Goal: Transaction & Acquisition: Purchase product/service

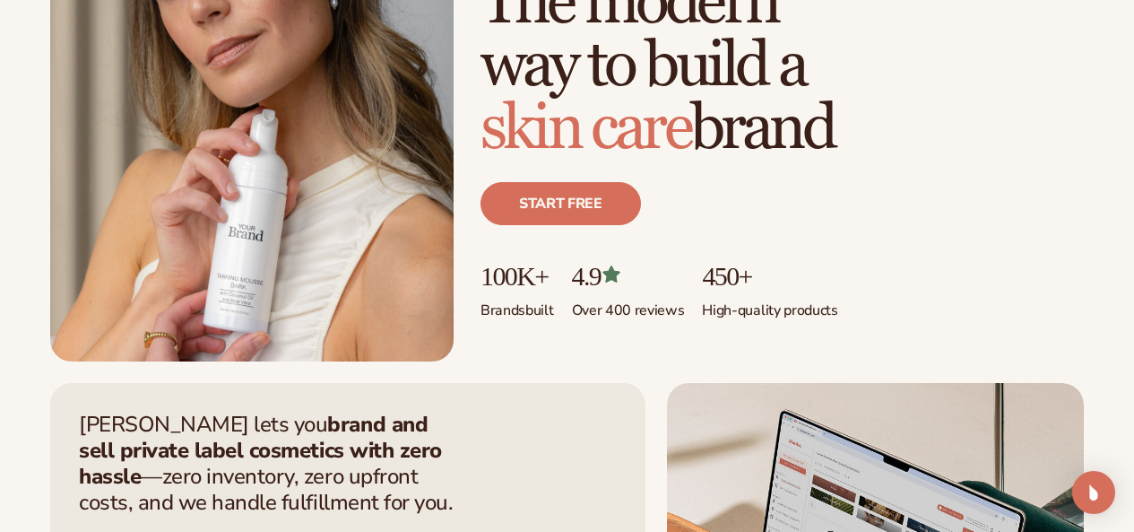
scroll to position [269, 0]
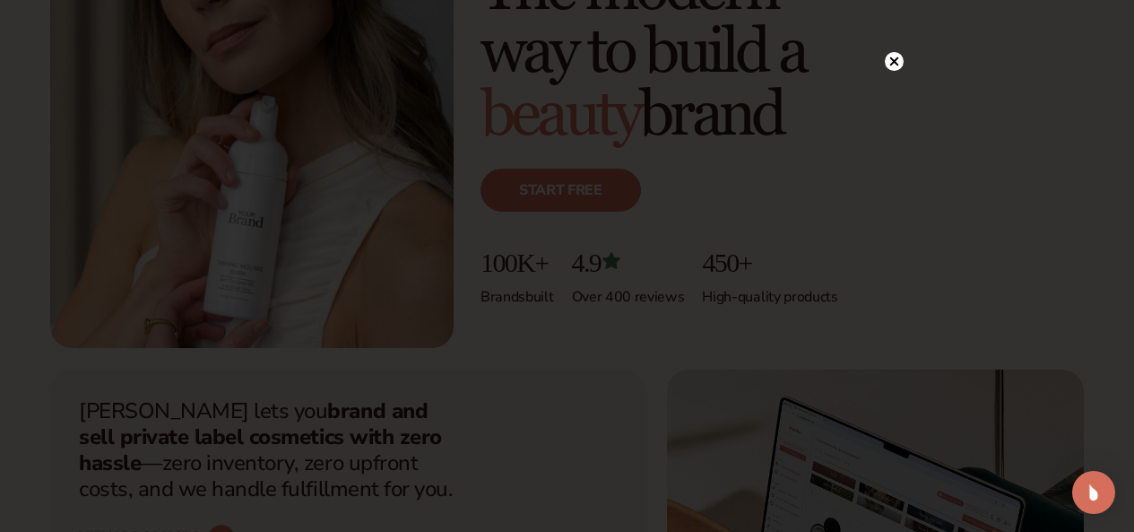
click at [891, 56] on circle at bounding box center [894, 61] width 19 height 19
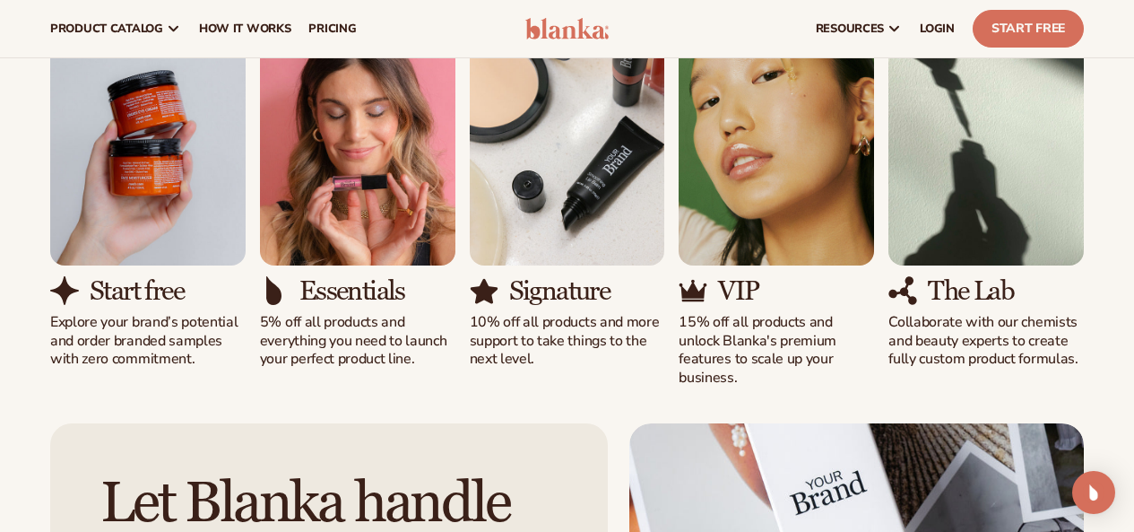
scroll to position [1614, 0]
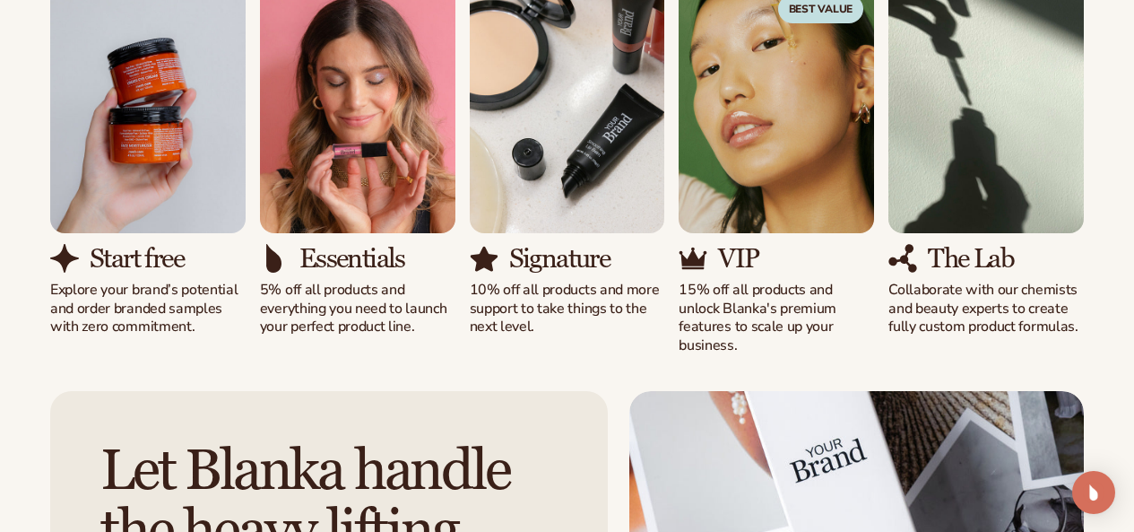
click at [146, 233] on img "1 / 5" at bounding box center [147, 108] width 195 height 249
click at [115, 273] on h3 "Start free" at bounding box center [137, 259] width 94 height 30
click at [117, 336] on p "Explore your brand’s potential and order branded samples with zero commitment." at bounding box center [147, 309] width 195 height 56
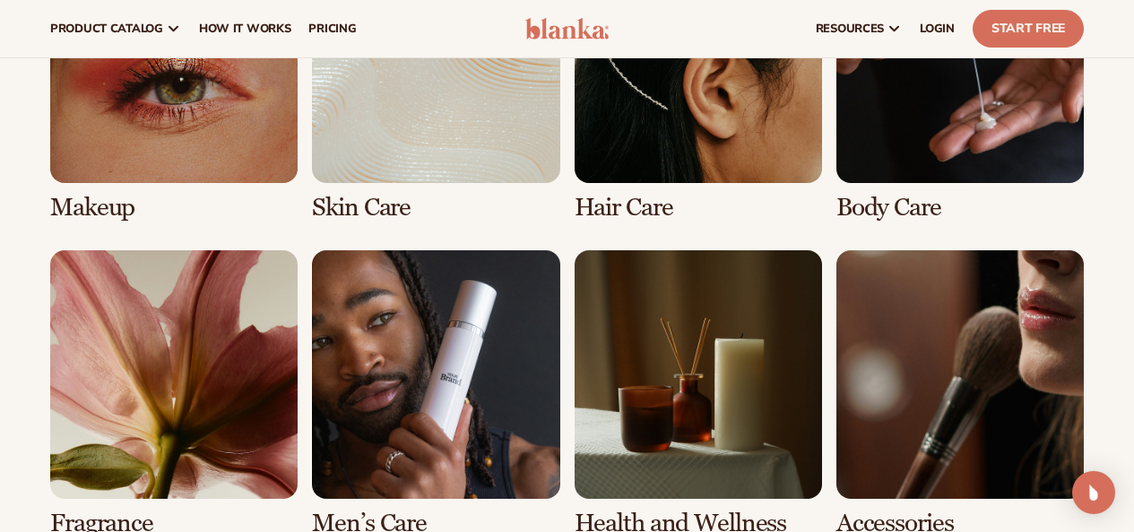
scroll to position [3228, 0]
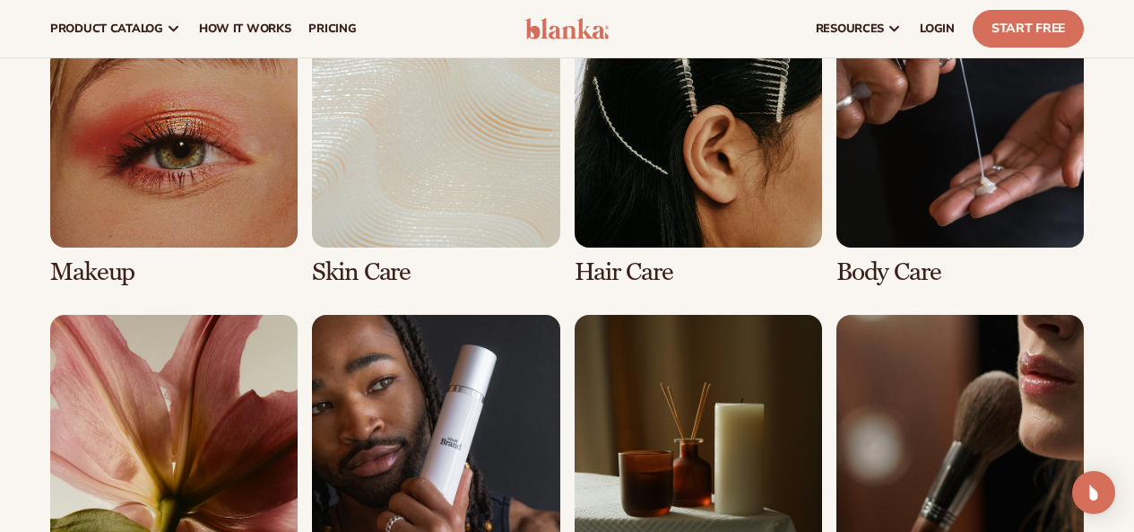
click at [403, 266] on link "2 / 8" at bounding box center [435, 143] width 247 height 286
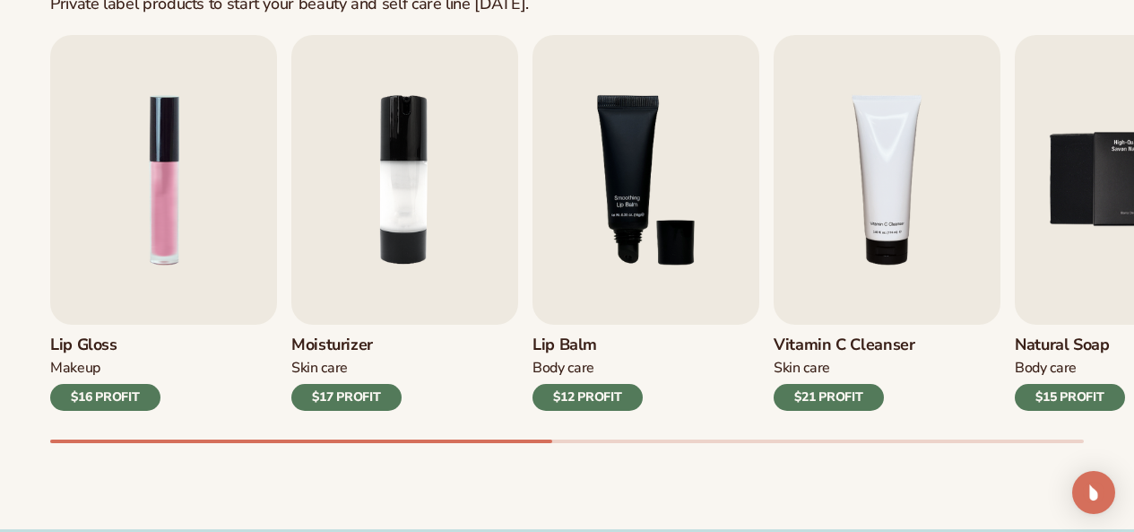
scroll to position [628, 0]
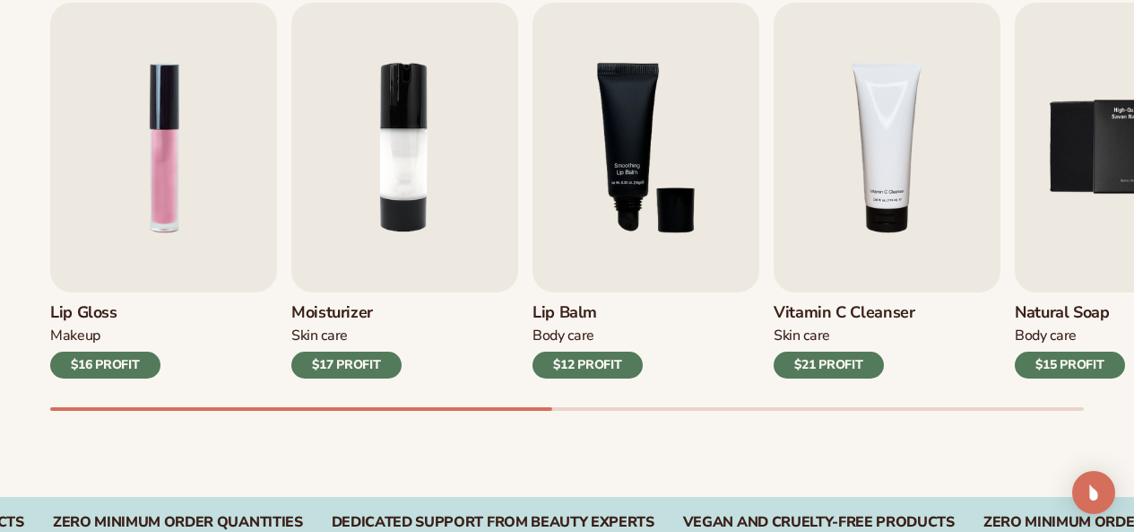
click at [351, 392] on div "Lip Gloss Makeup $16 PROFIT Moisturizer [MEDICAL_DATA] $17 PROFIT [MEDICAL_DATA…" at bounding box center [592, 207] width 1084 height 408
click at [605, 197] on img "3 / 9" at bounding box center [646, 148] width 227 height 290
click at [660, 231] on img "3 / 9" at bounding box center [646, 148] width 227 height 290
click at [601, 365] on div "$12 PROFIT" at bounding box center [588, 364] width 110 height 27
click at [560, 312] on h3 "Lip Balm" at bounding box center [588, 313] width 110 height 20
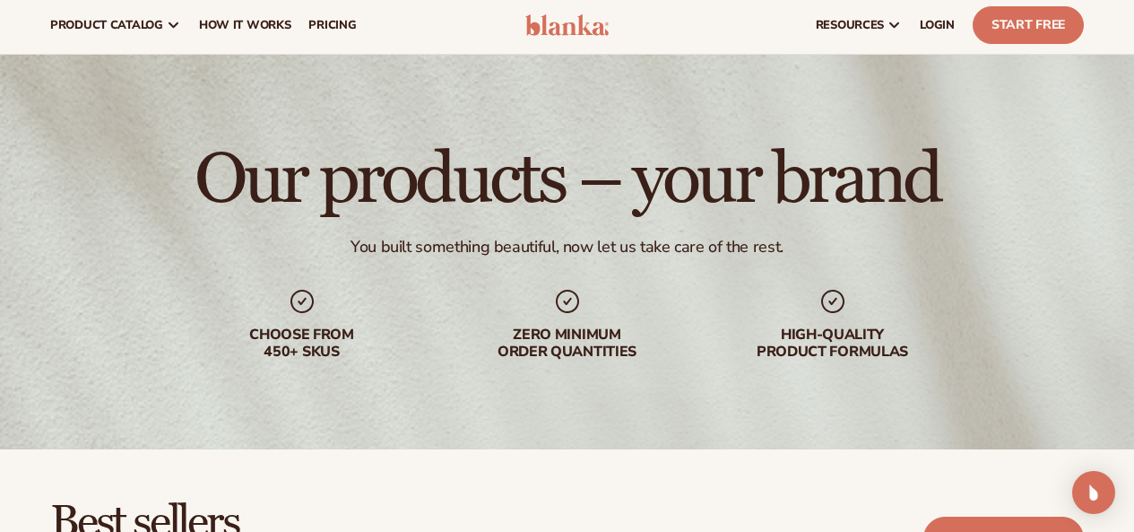
scroll to position [0, 0]
